Goal: Check status

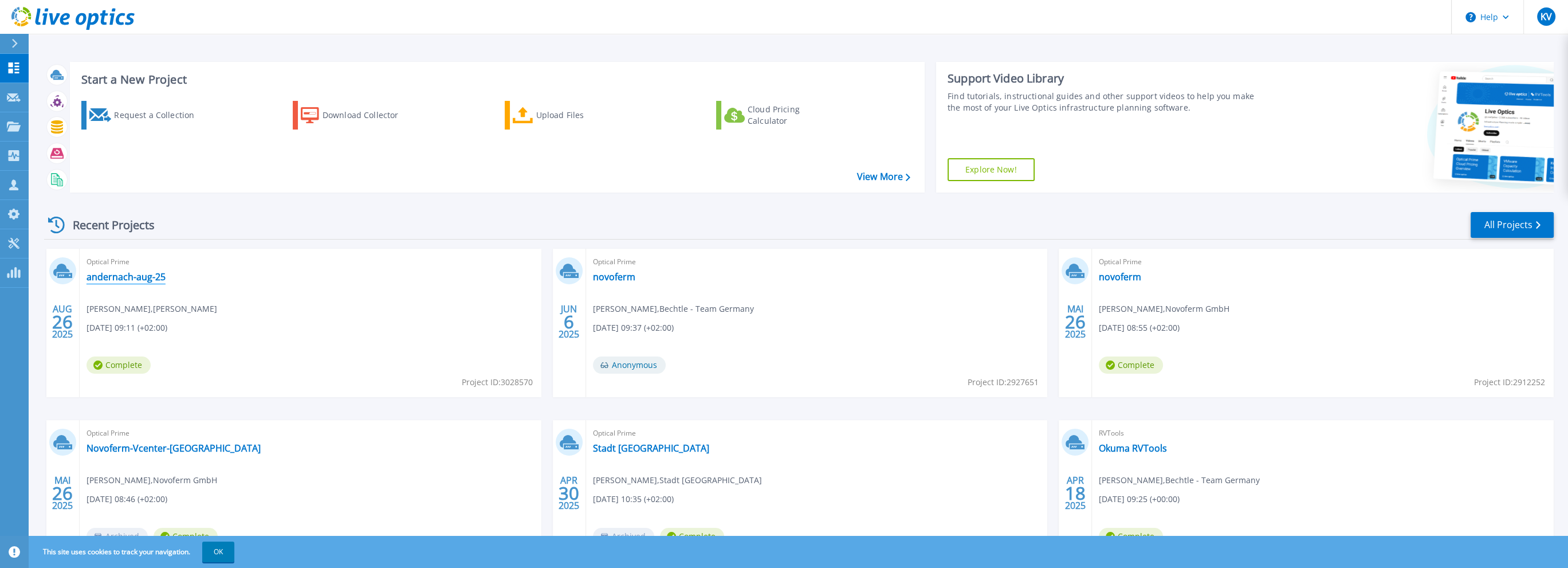
click at [137, 281] on link "andernach-aug-25" at bounding box center [125, 276] width 79 height 11
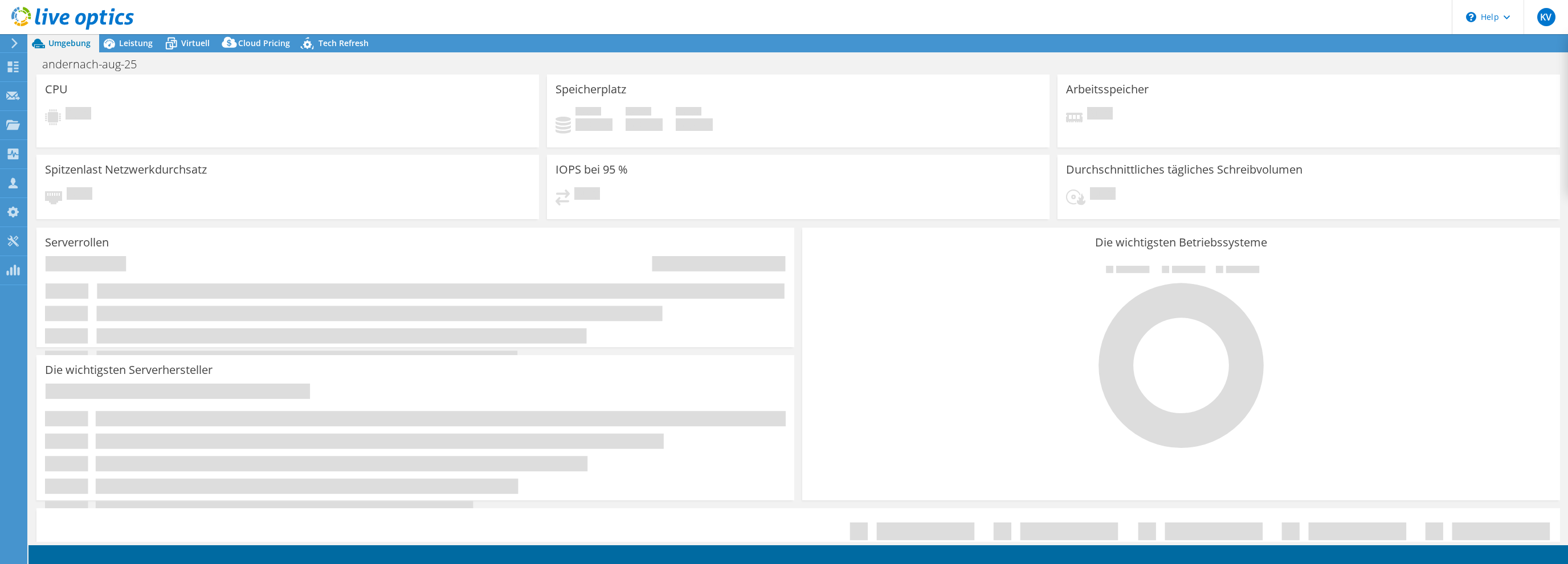
select select "EUFrankfurt"
select select "EUR"
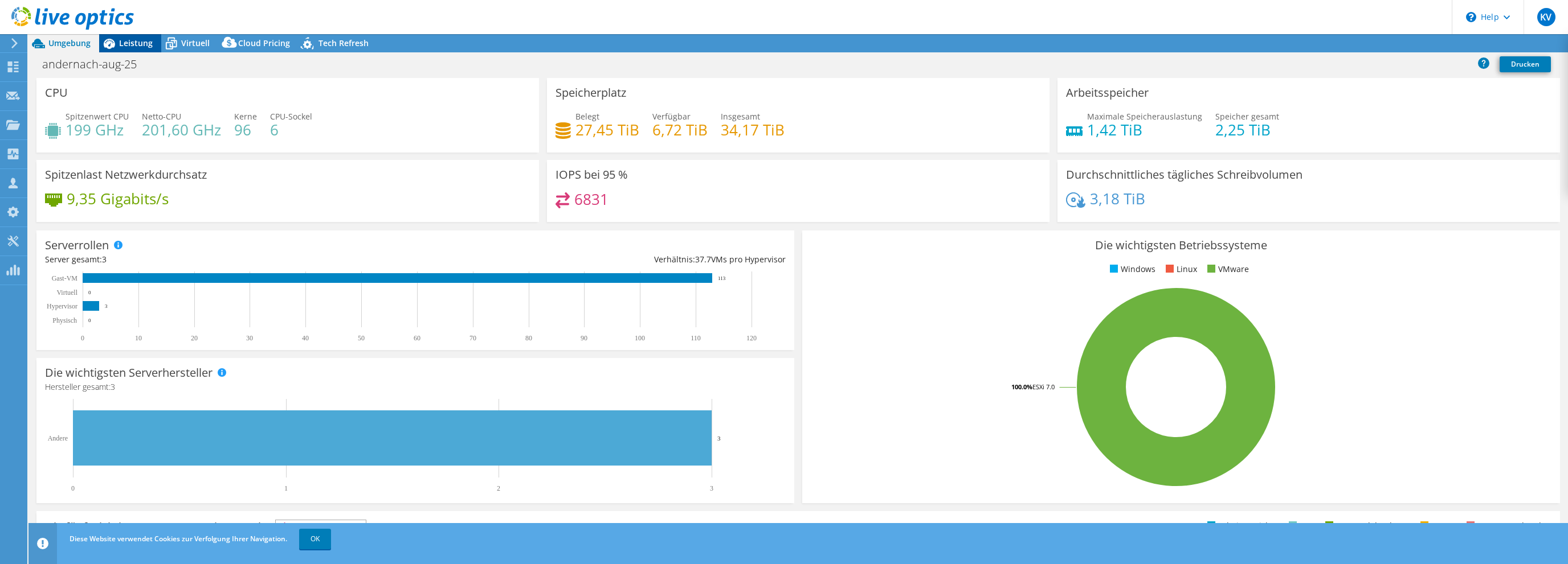
click at [139, 45] on span "Leistung" at bounding box center [136, 42] width 34 height 11
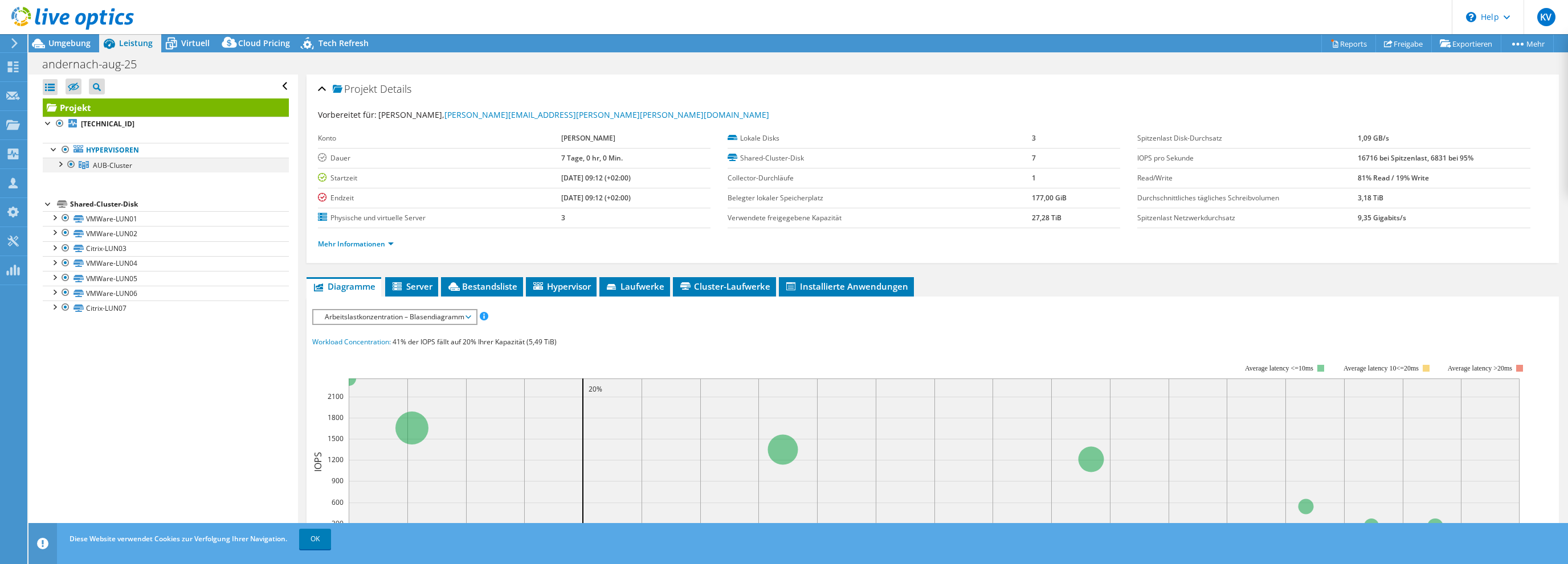
click at [60, 164] on div at bounding box center [60, 163] width 11 height 11
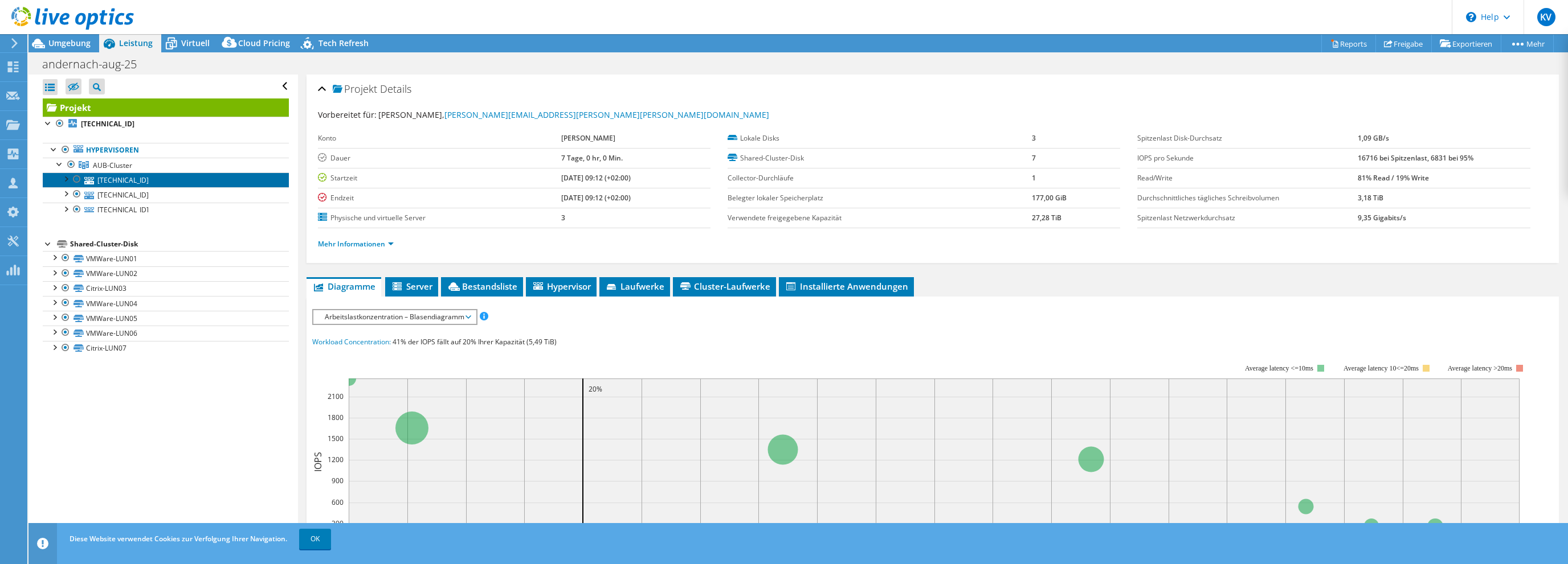
click at [93, 180] on icon at bounding box center [89, 181] width 10 height 7
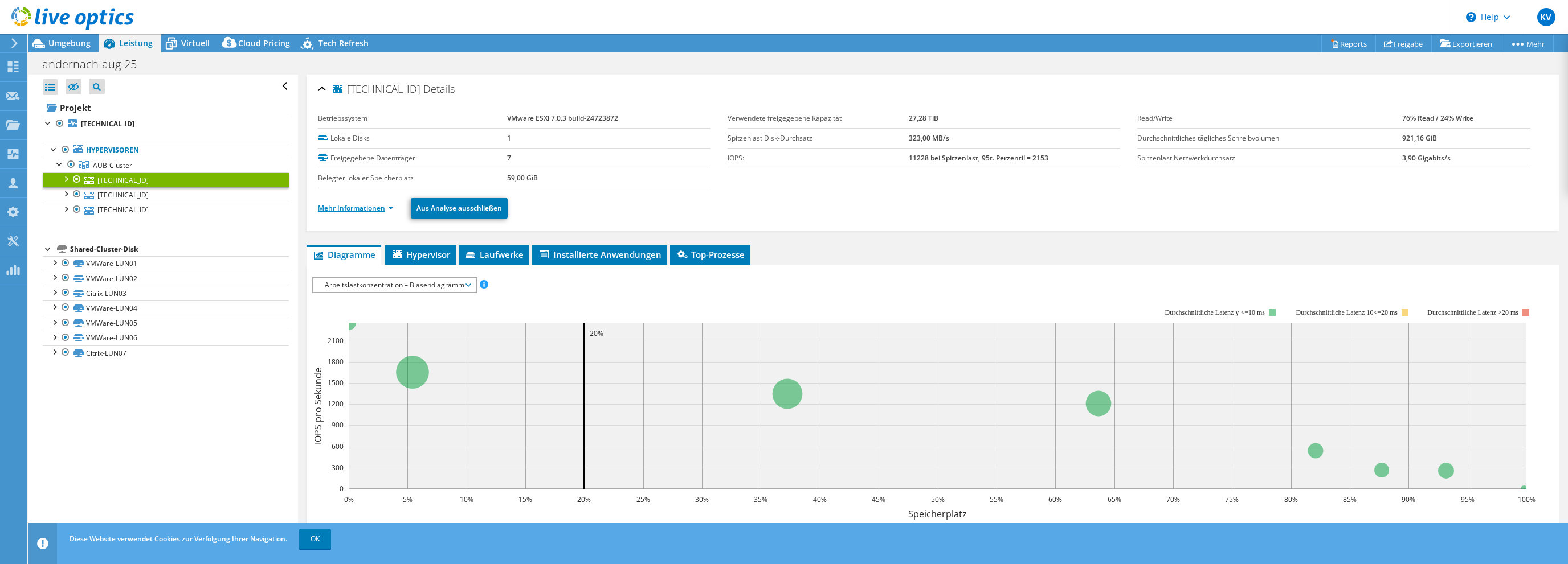
click at [373, 209] on link "Mehr Informationen" at bounding box center [356, 208] width 76 height 10
